Goal: Transaction & Acquisition: Download file/media

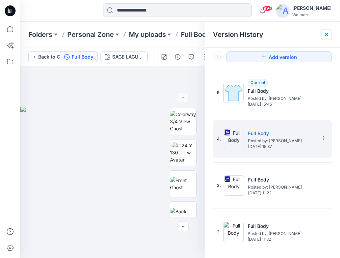
click at [328, 36] on icon at bounding box center [326, 34] width 3 height 3
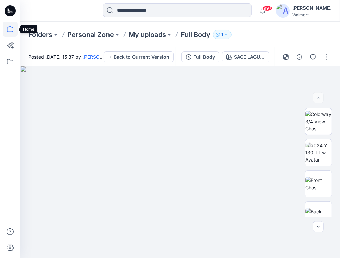
click at [10, 30] on icon at bounding box center [10, 29] width 15 height 15
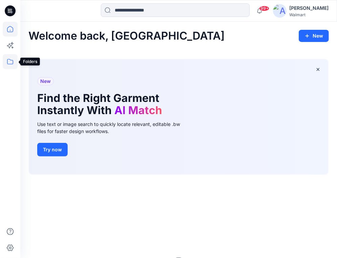
click at [9, 64] on icon at bounding box center [10, 61] width 15 height 15
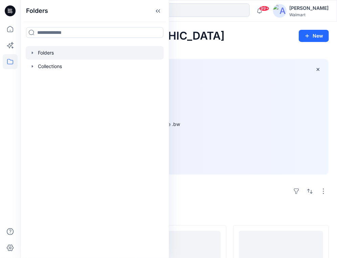
click at [30, 53] on icon "button" at bounding box center [32, 52] width 5 height 5
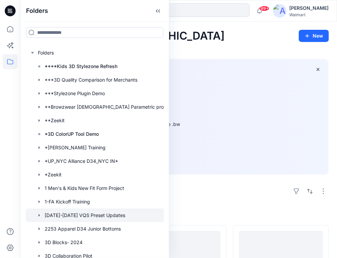
click at [86, 217] on div at bounding box center [101, 215] width 150 height 14
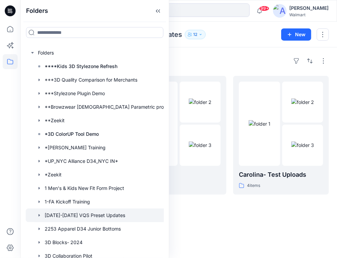
click at [215, 44] on div "Folders [DATE]-[DATE] VQS Preset Updates 12 New" at bounding box center [178, 35] width 317 height 26
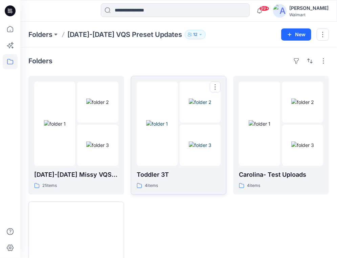
click at [189, 141] on img at bounding box center [200, 144] width 23 height 7
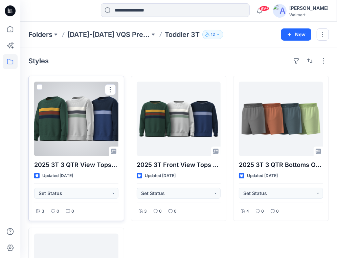
click at [103, 117] on div at bounding box center [76, 119] width 84 height 74
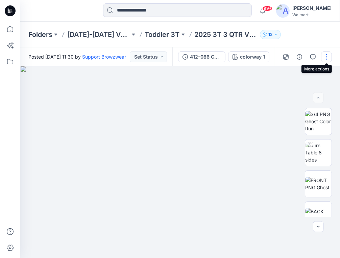
click at [326, 55] on button "button" at bounding box center [326, 56] width 11 height 11
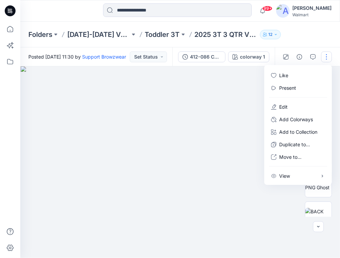
click at [203, 72] on img at bounding box center [180, 161] width 319 height 191
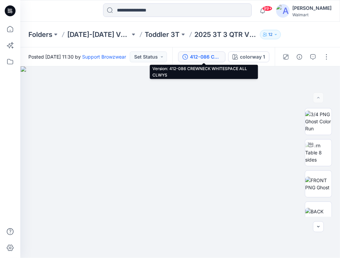
click at [214, 56] on div "412-086 CREWNECK WHITESPACE ALL CLWYS" at bounding box center [205, 56] width 31 height 7
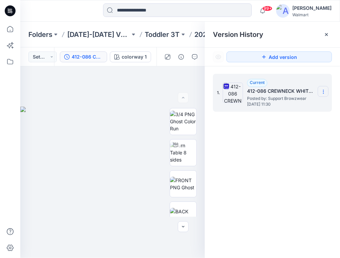
click at [325, 91] on icon at bounding box center [323, 91] width 5 height 5
click at [312, 101] on span "Download Source BW File" at bounding box center [289, 105] width 57 height 8
click at [327, 36] on icon at bounding box center [326, 34] width 5 height 5
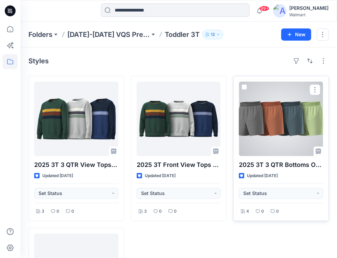
click at [296, 111] on div at bounding box center [281, 119] width 84 height 74
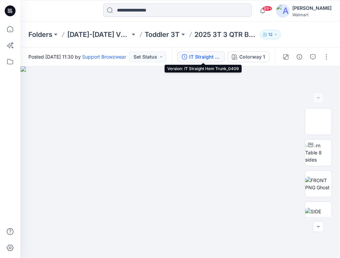
click at [206, 57] on div "IT Straight Hem Trunk_0409" at bounding box center [204, 56] width 31 height 7
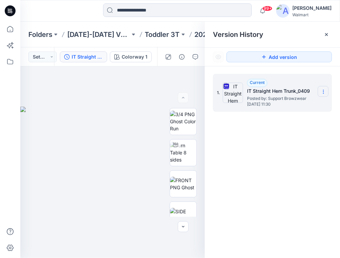
click at [323, 90] on icon at bounding box center [323, 90] width 0 height 0
click at [299, 103] on span "Download Source BW File" at bounding box center [289, 105] width 57 height 8
